Goal: Information Seeking & Learning: Learn about a topic

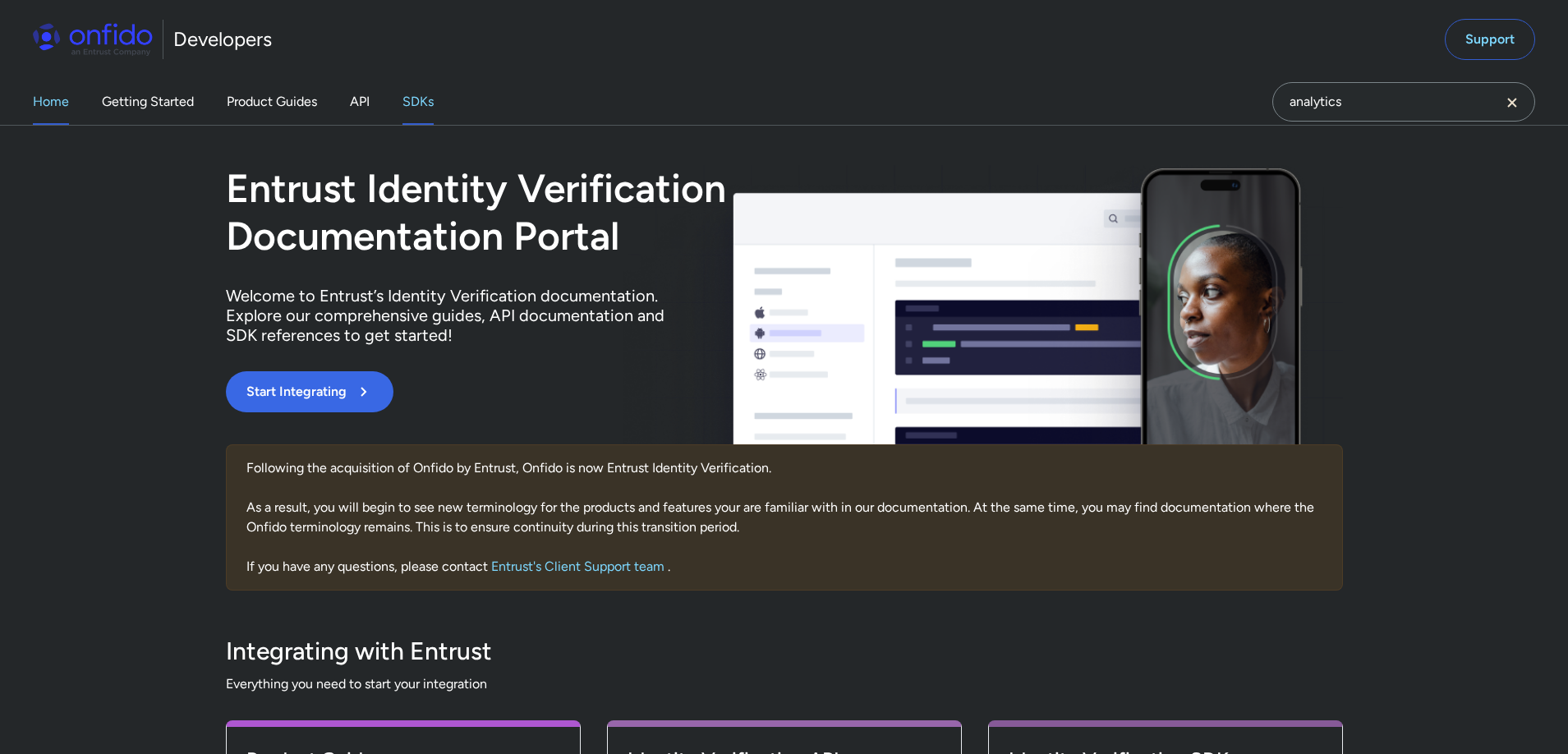
click at [421, 104] on link "SDKs" at bounding box center [418, 102] width 32 height 46
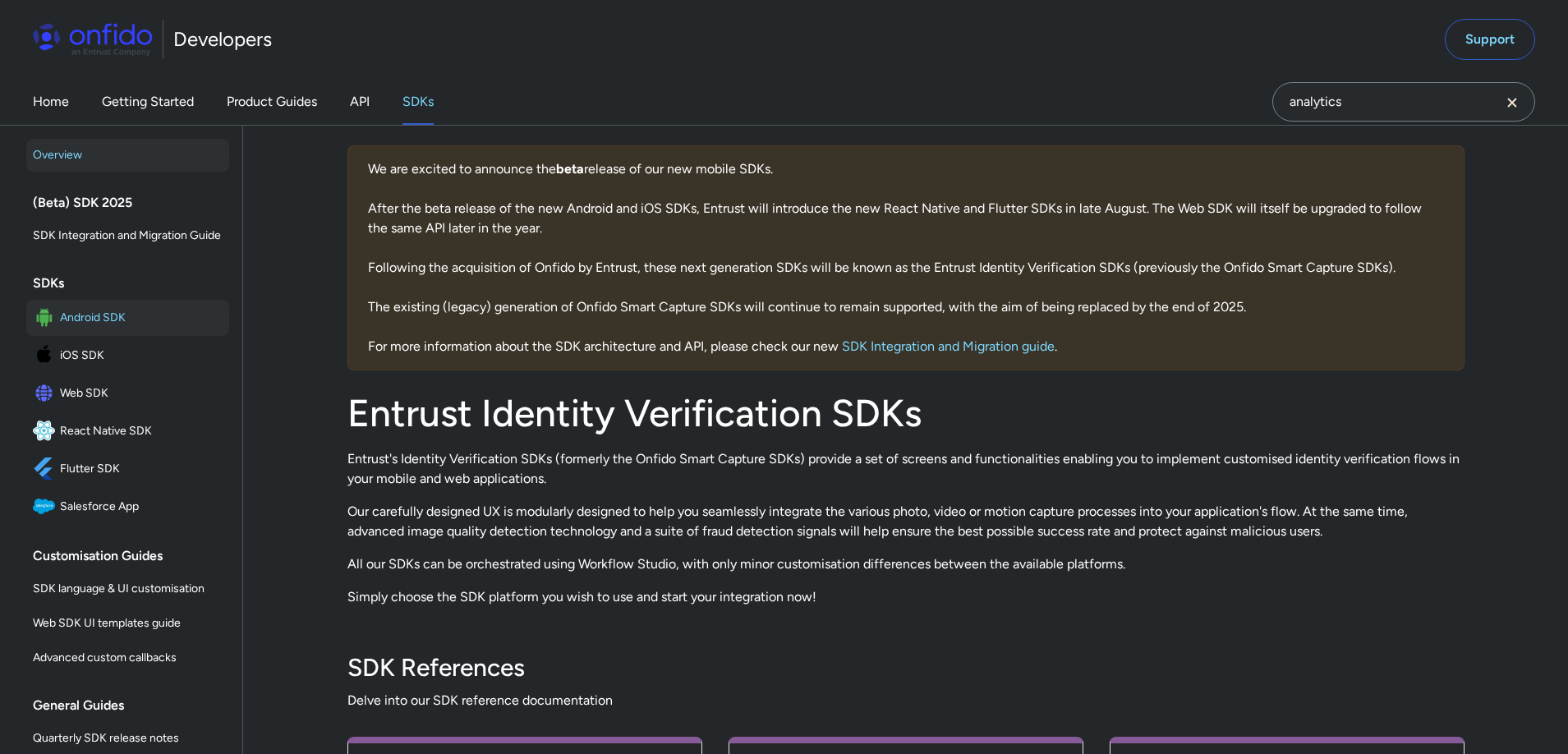
click at [79, 321] on span "Android SDK" at bounding box center [141, 317] width 163 height 23
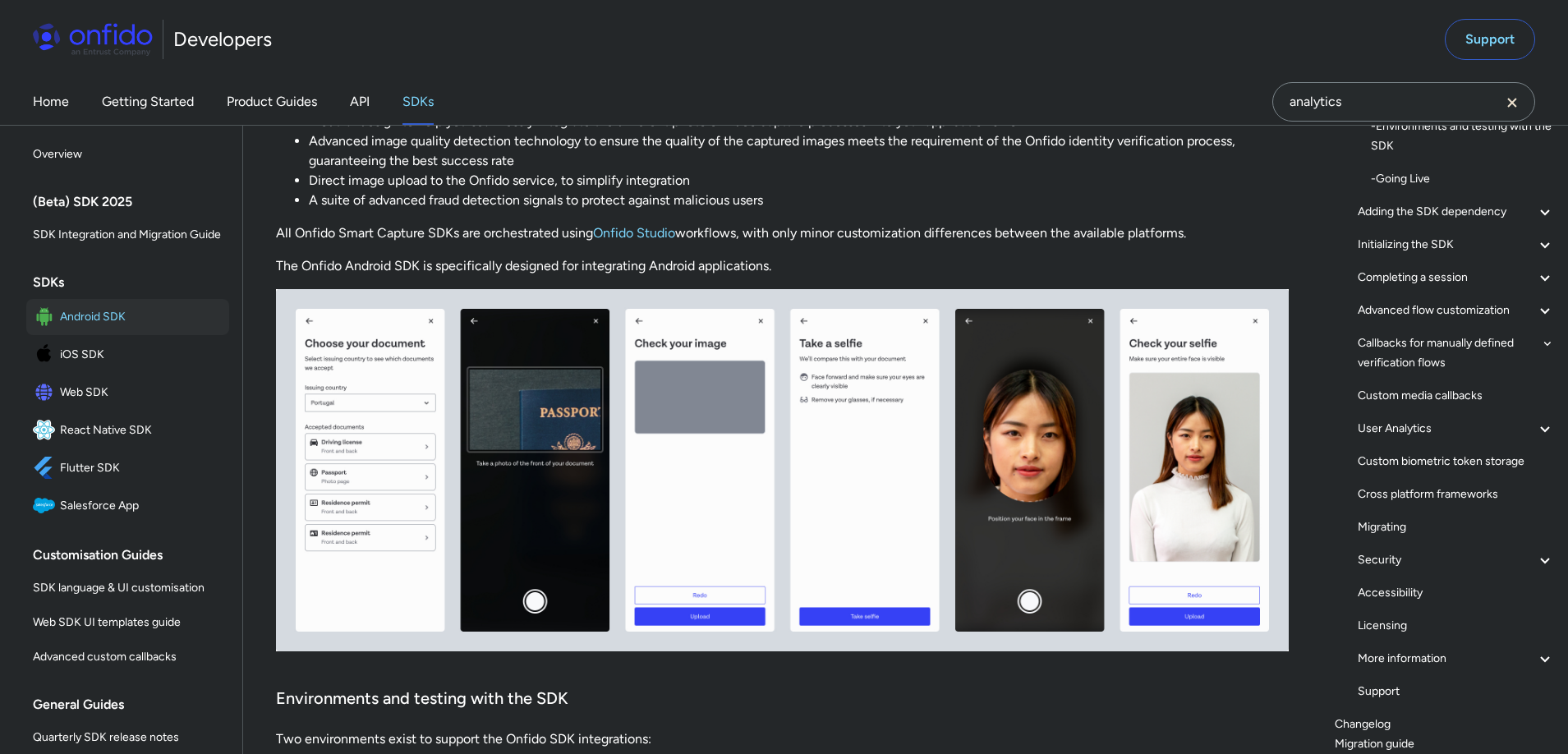
scroll to position [251, 0]
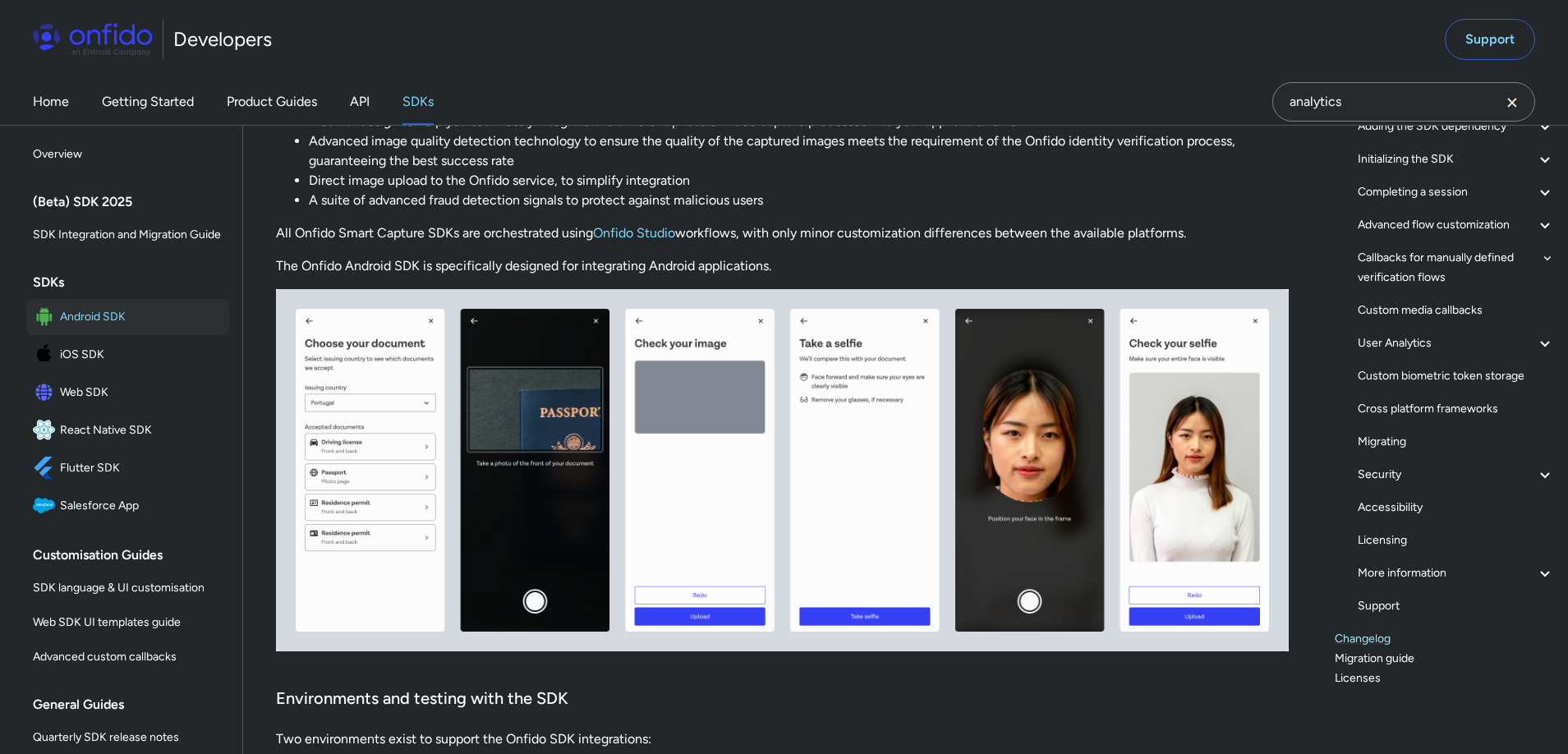
click at [1373, 638] on link "Changelog" at bounding box center [1444, 639] width 220 height 20
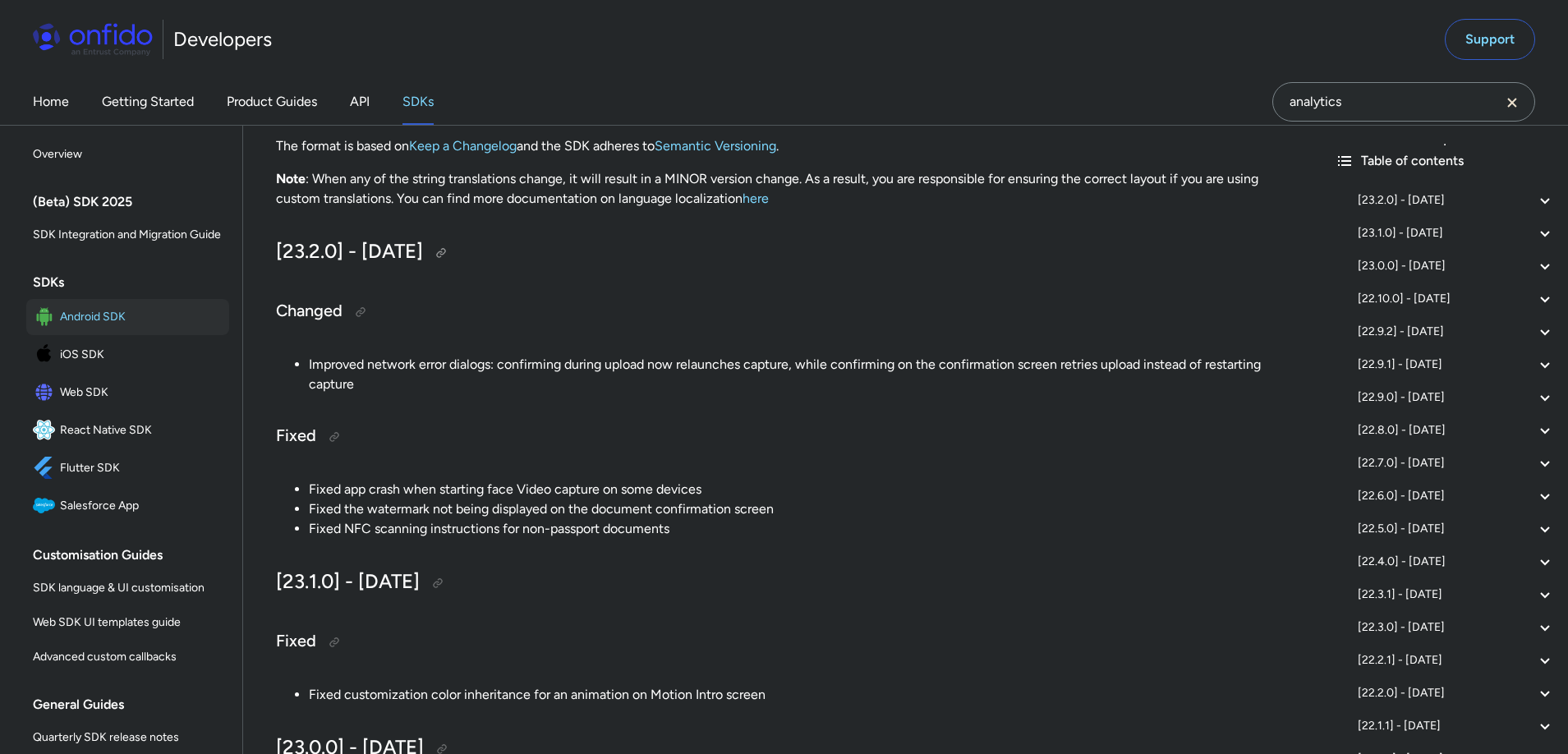
scroll to position [231, 0]
